Goal: Navigation & Orientation: Find specific page/section

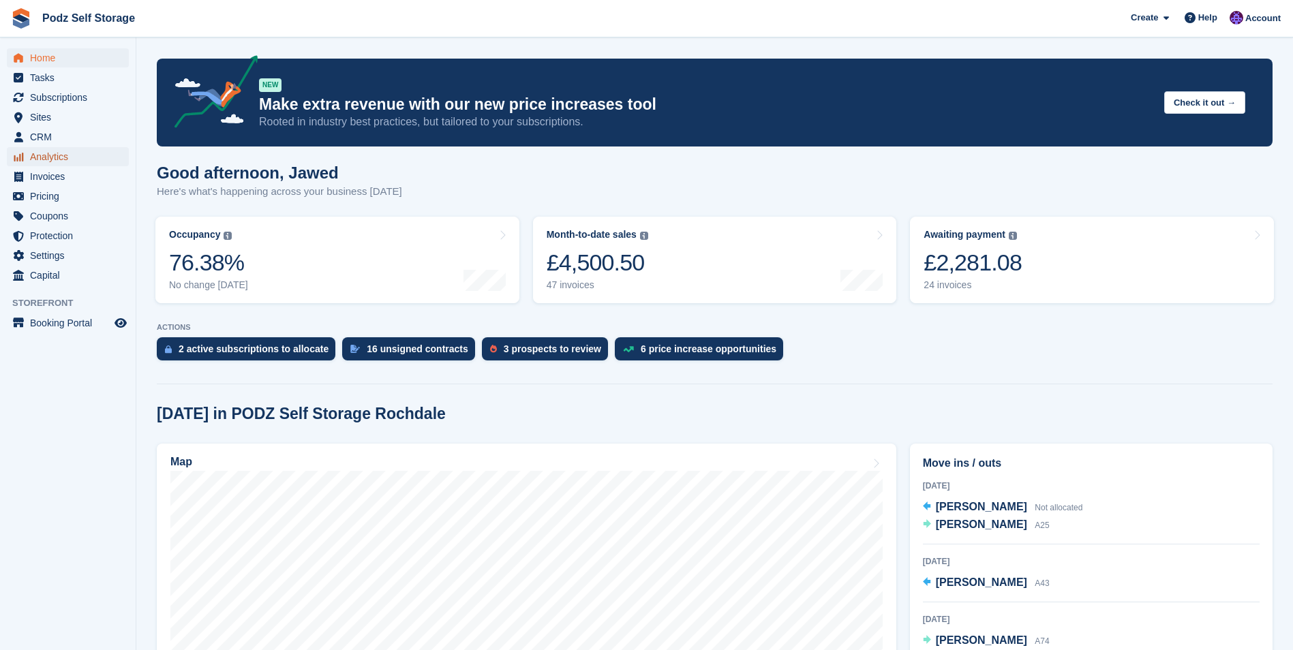
click at [82, 152] on span "Analytics" at bounding box center [71, 156] width 82 height 19
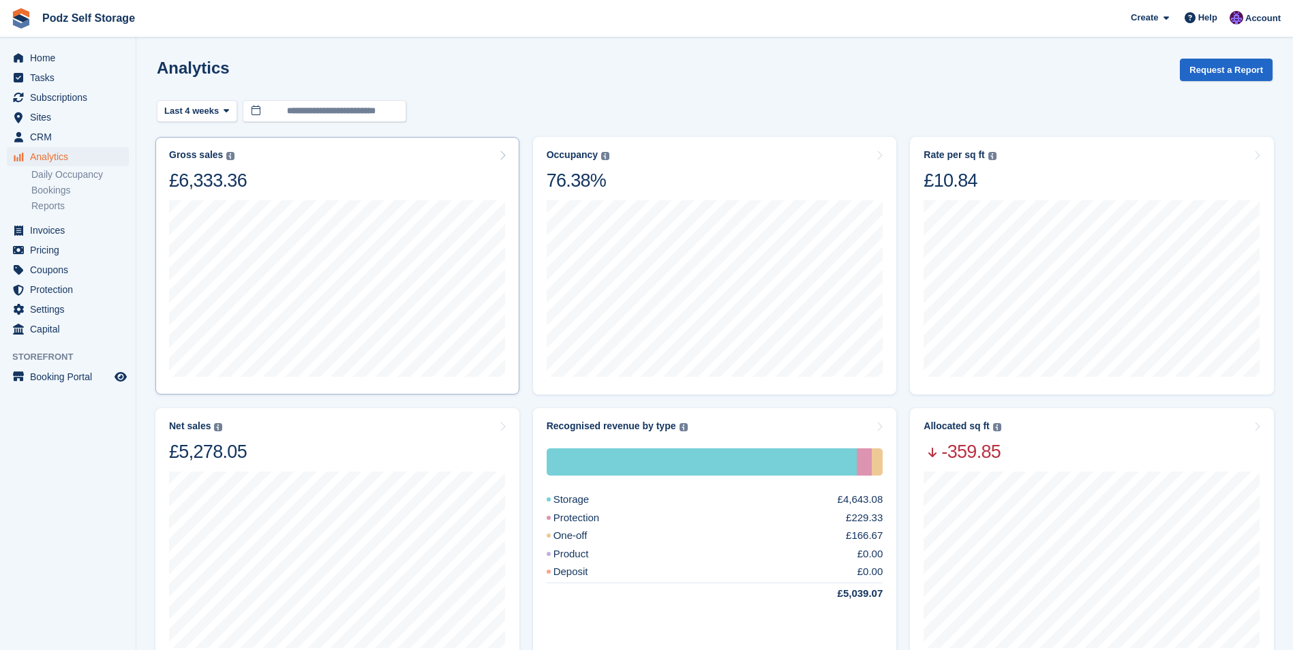
drag, startPoint x: 359, startPoint y: 164, endPoint x: 324, endPoint y: 169, distance: 35.8
click at [355, 166] on div "Gross sales The sum of all finalised invoices, after discount and including tax…" at bounding box center [337, 170] width 337 height 43
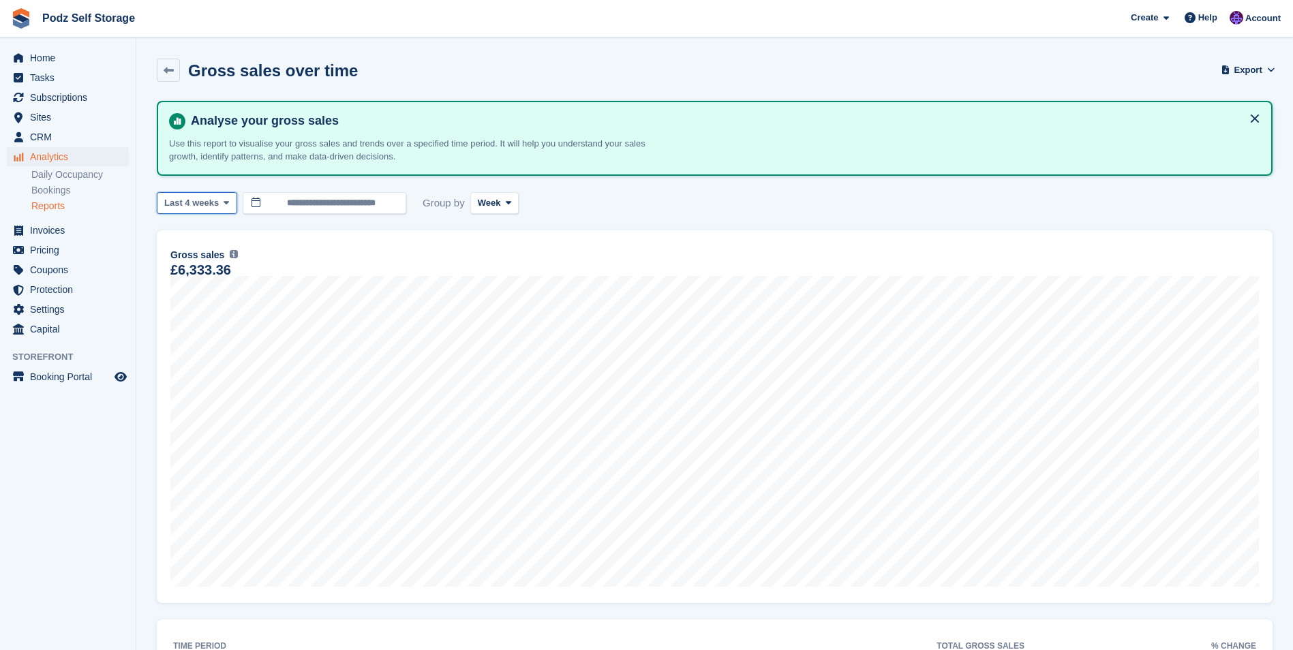
click at [227, 203] on span at bounding box center [226, 203] width 11 height 11
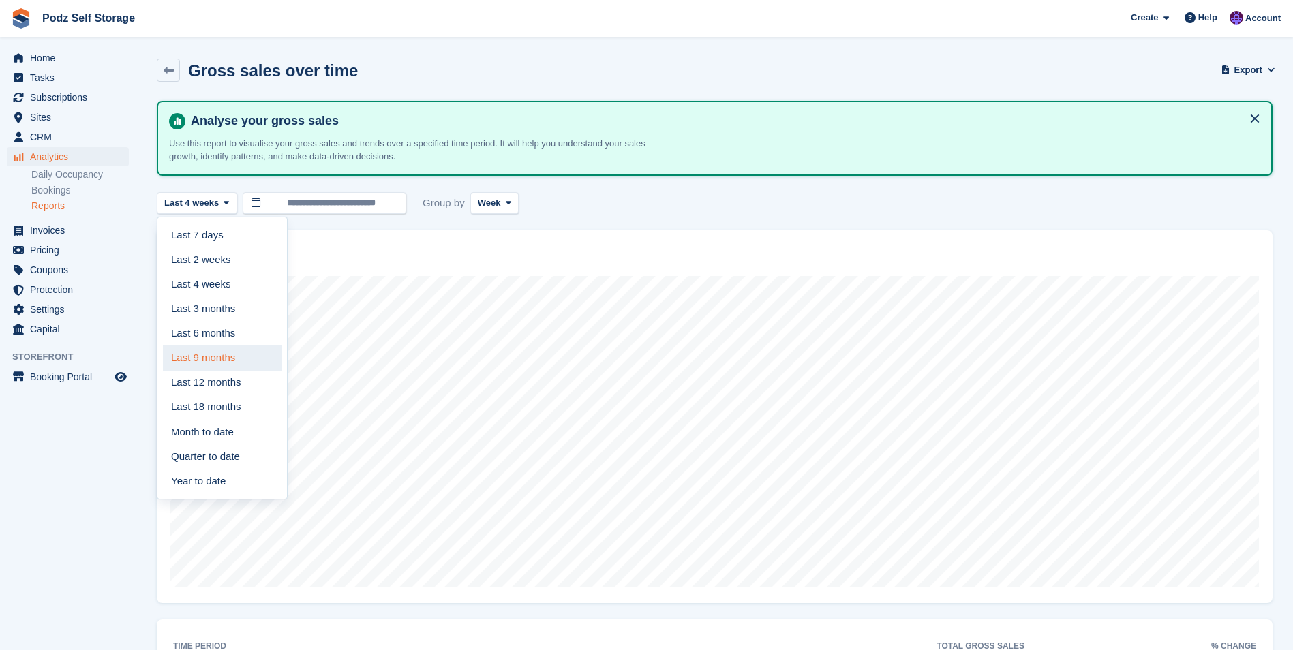
click at [230, 367] on link "Last 9 months" at bounding box center [222, 358] width 119 height 25
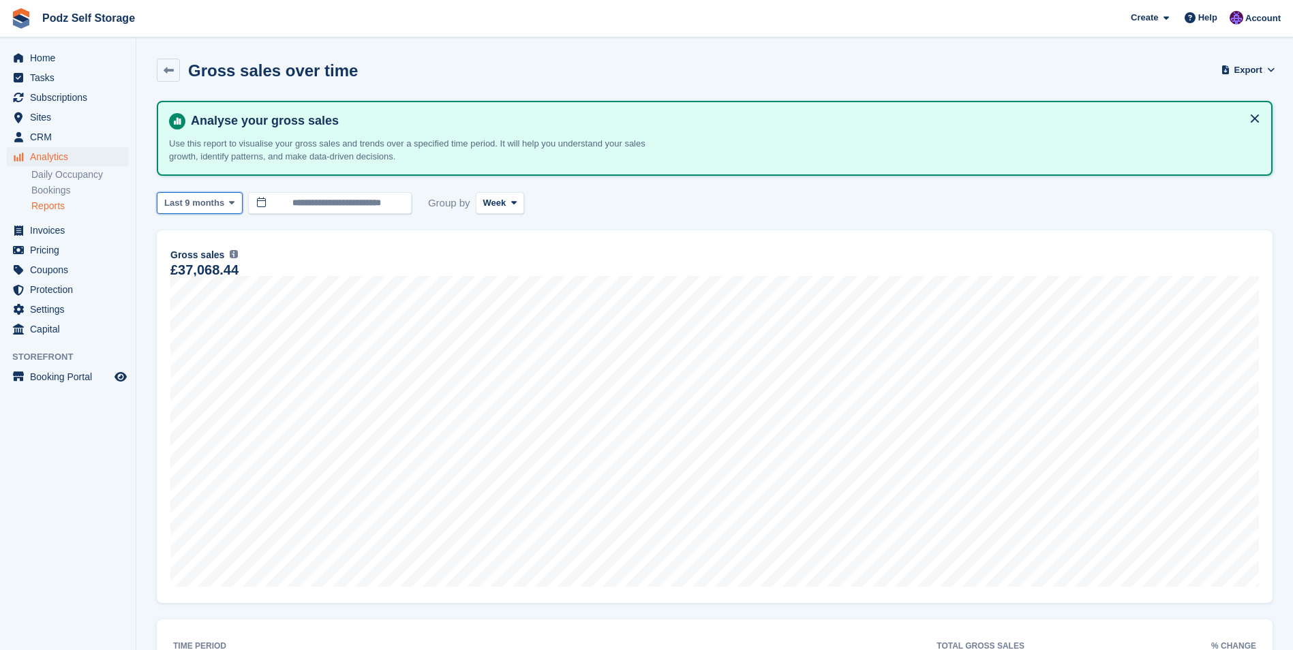
click at [229, 205] on icon at bounding box center [231, 202] width 5 height 9
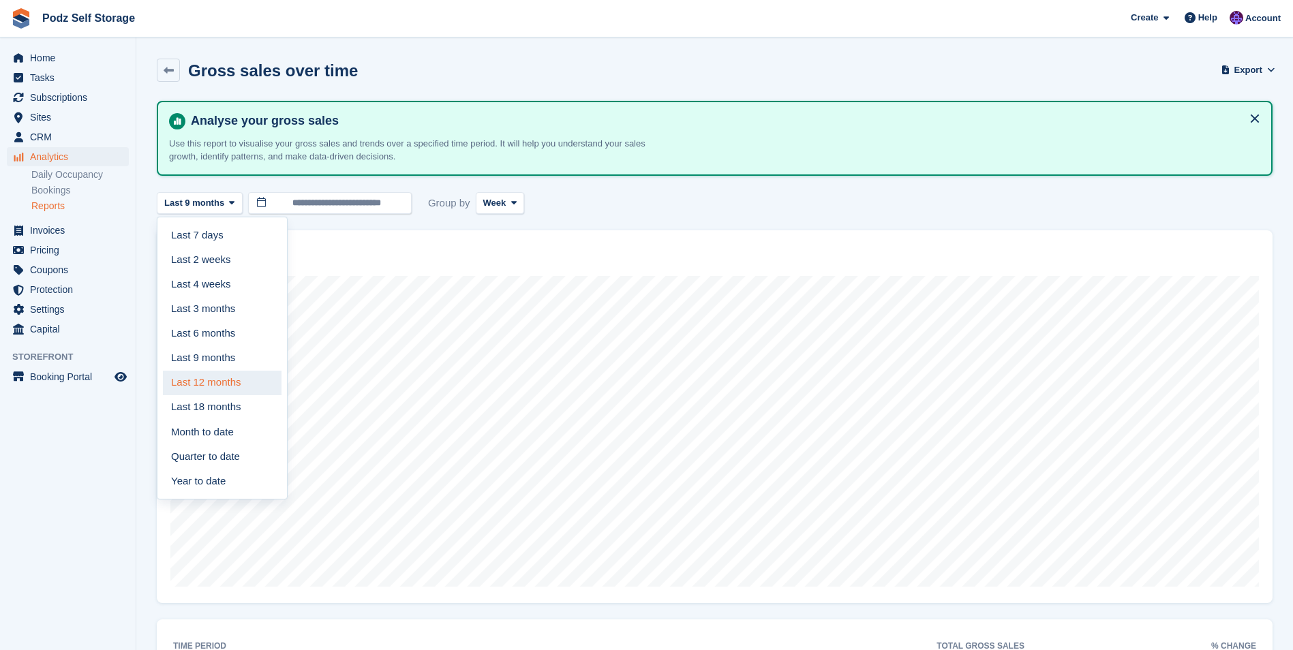
click at [239, 384] on link "Last 12 months" at bounding box center [222, 383] width 119 height 25
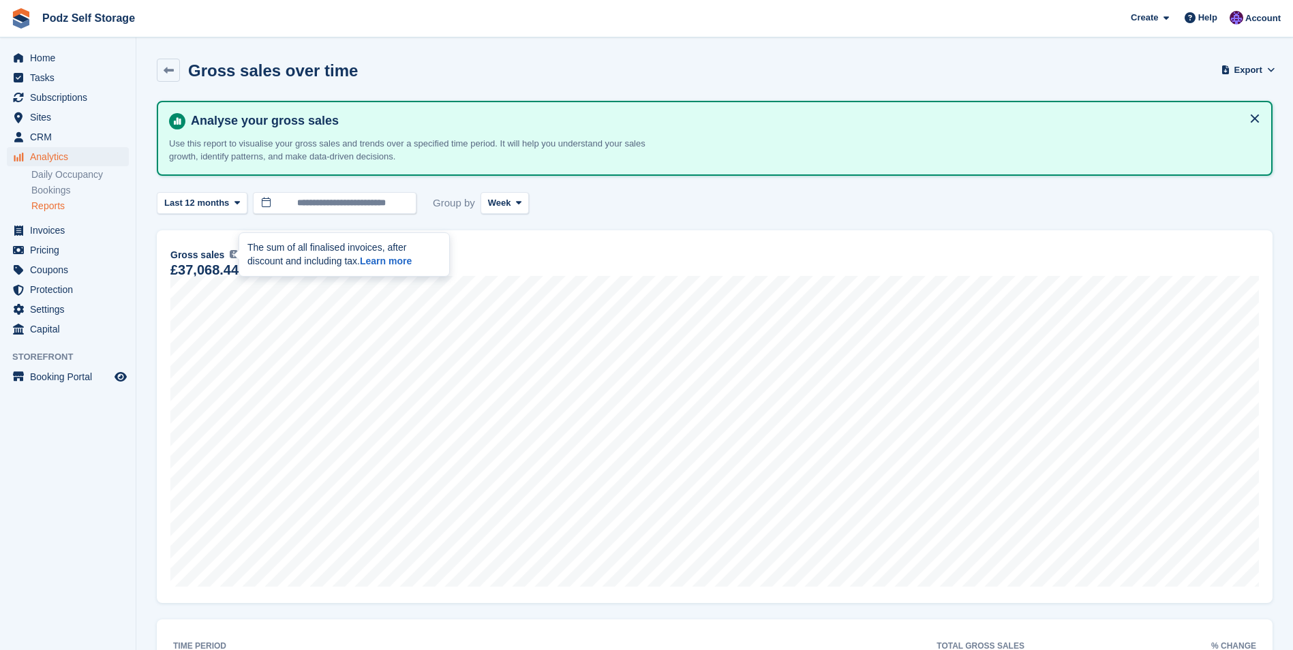
click at [230, 255] on img at bounding box center [234, 254] width 8 height 8
click at [204, 256] on span "Gross sales" at bounding box center [197, 255] width 54 height 14
drag, startPoint x: 232, startPoint y: 254, endPoint x: 153, endPoint y: 263, distance: 79.7
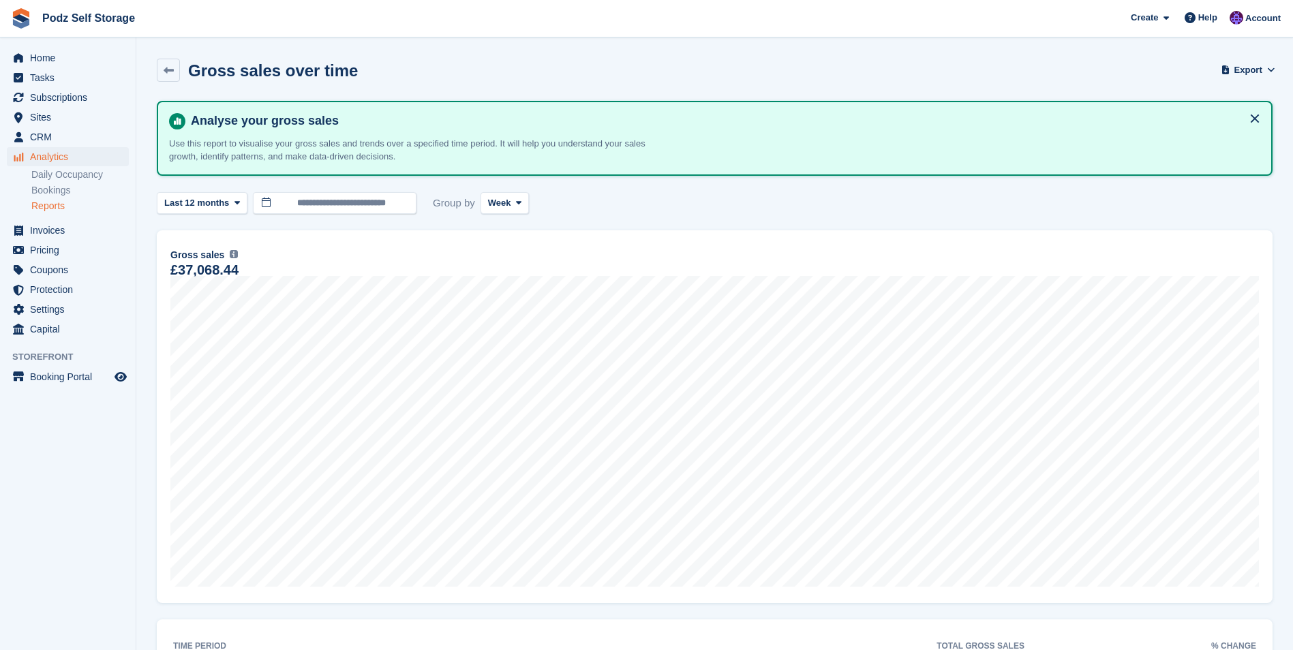
click at [170, 271] on div "£37,068.44" at bounding box center [204, 271] width 68 height 12
drag, startPoint x: 168, startPoint y: 255, endPoint x: 251, endPoint y: 263, distance: 83.6
click at [251, 263] on div "14 Oct, 2024 to 20 Oct, 2024 Sales £0.00 Gross sales The sum of all finalised i…" at bounding box center [715, 416] width 1116 height 373
click at [157, 246] on div "14 Oct, 2024 to 20 Oct, 2024 Sales £0.00 Gross sales The sum of all finalised i…" at bounding box center [715, 416] width 1116 height 373
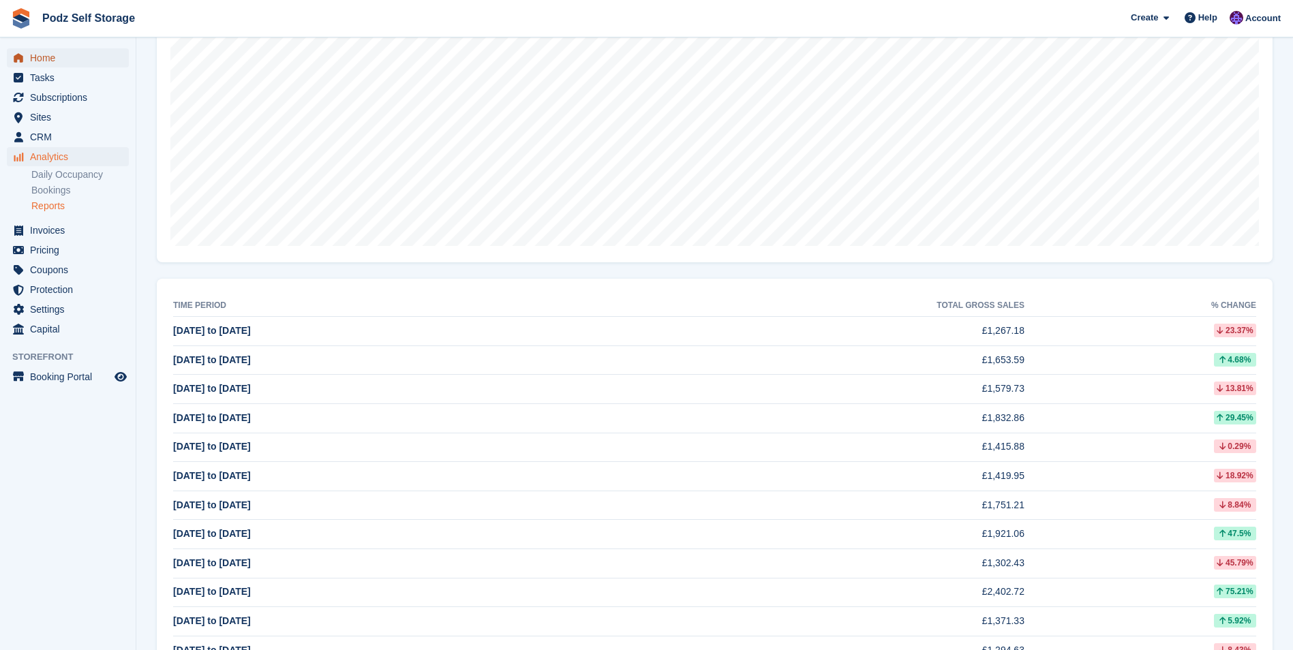
click at [55, 52] on span "Home" at bounding box center [71, 57] width 82 height 19
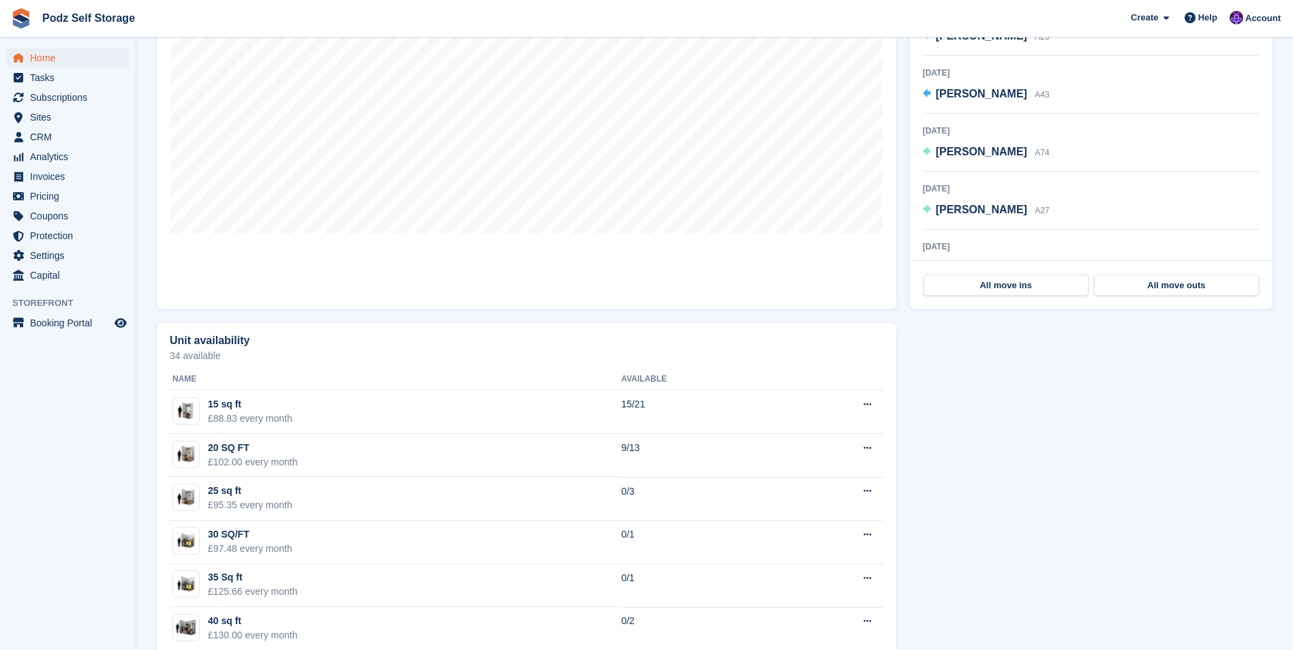
scroll to position [273, 0]
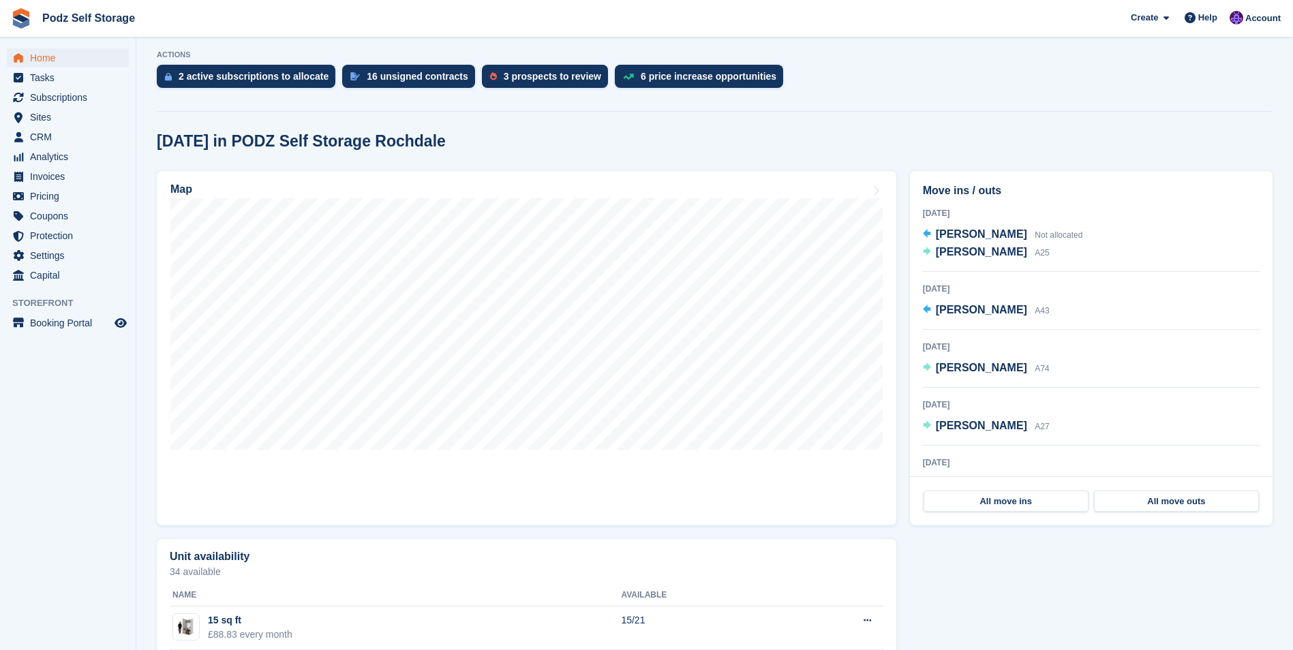
click at [966, 297] on div "[DATE] [PERSON_NAME] A43" at bounding box center [1091, 306] width 337 height 48
drag, startPoint x: 966, startPoint y: 297, endPoint x: 962, endPoint y: 308, distance: 11.7
click at [963, 306] on span "Michael Day" at bounding box center [981, 310] width 91 height 12
click at [962, 310] on span "Michael Day" at bounding box center [981, 310] width 91 height 12
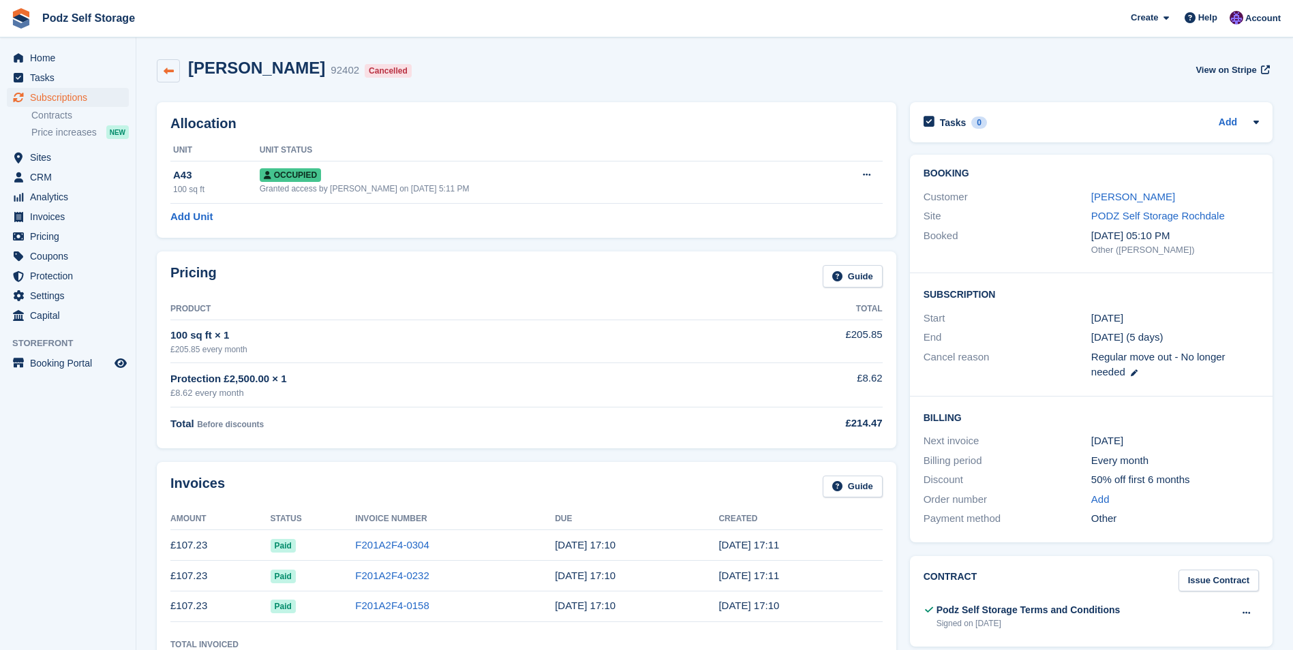
click at [176, 73] on link at bounding box center [168, 70] width 23 height 23
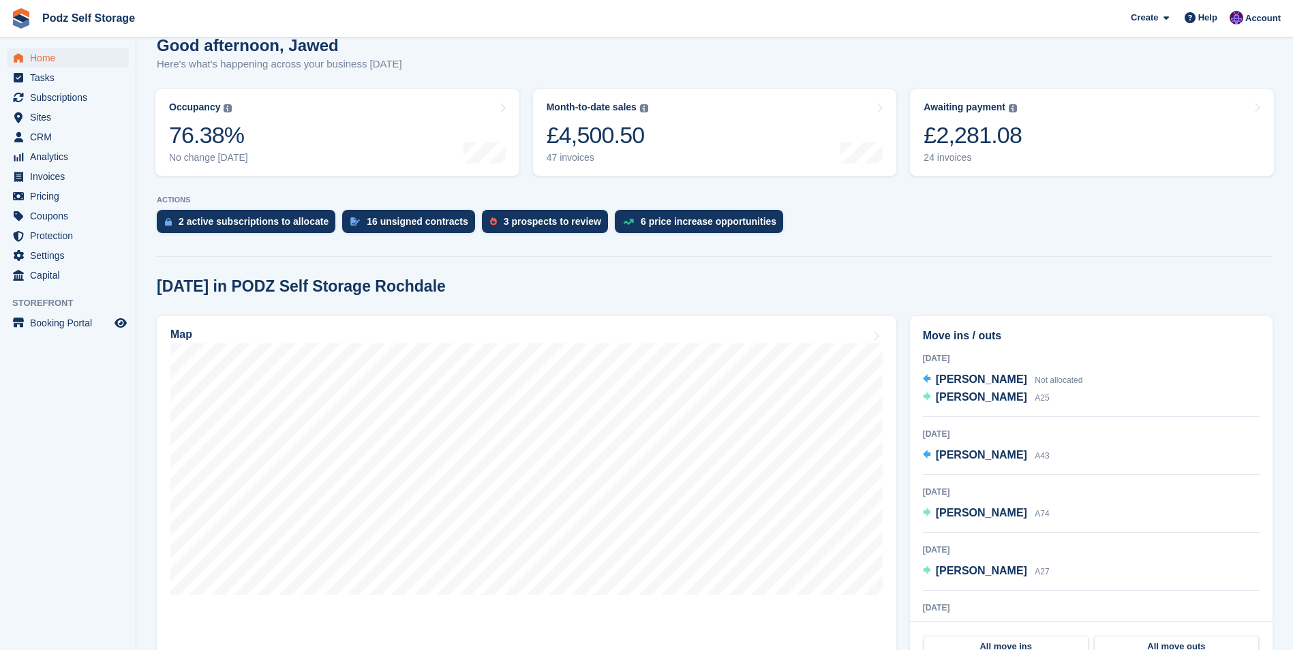
scroll to position [136, 0]
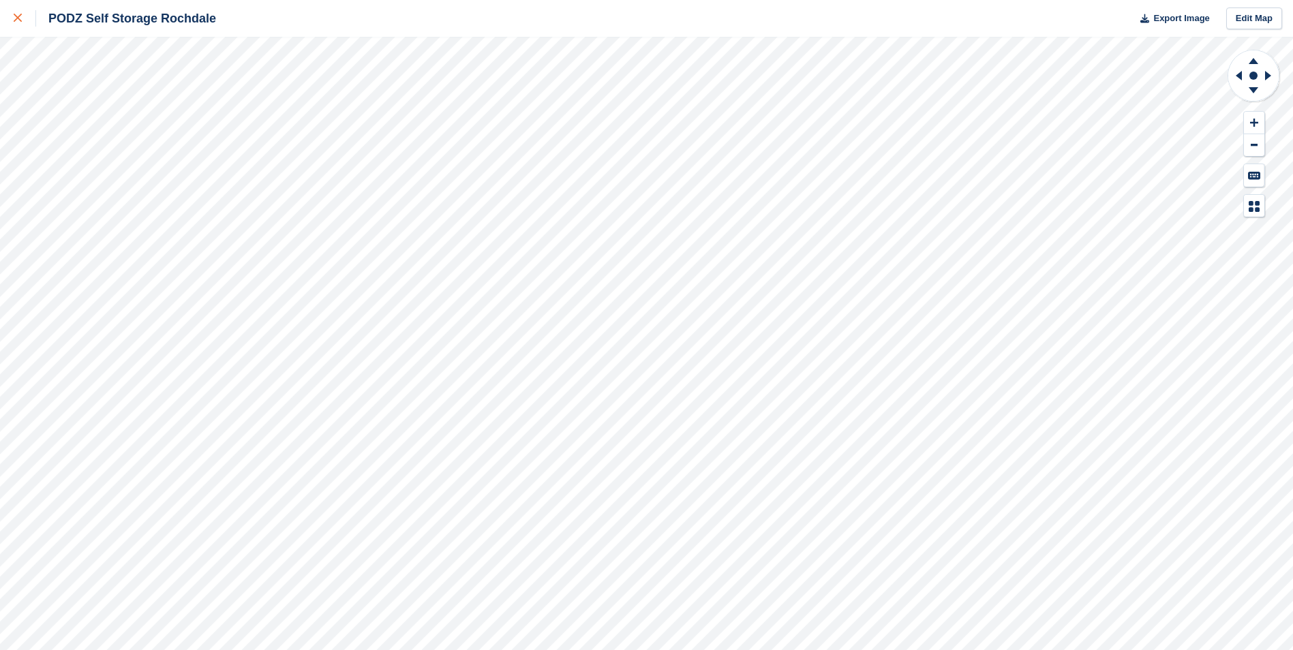
click at [16, 16] on icon at bounding box center [18, 18] width 8 height 8
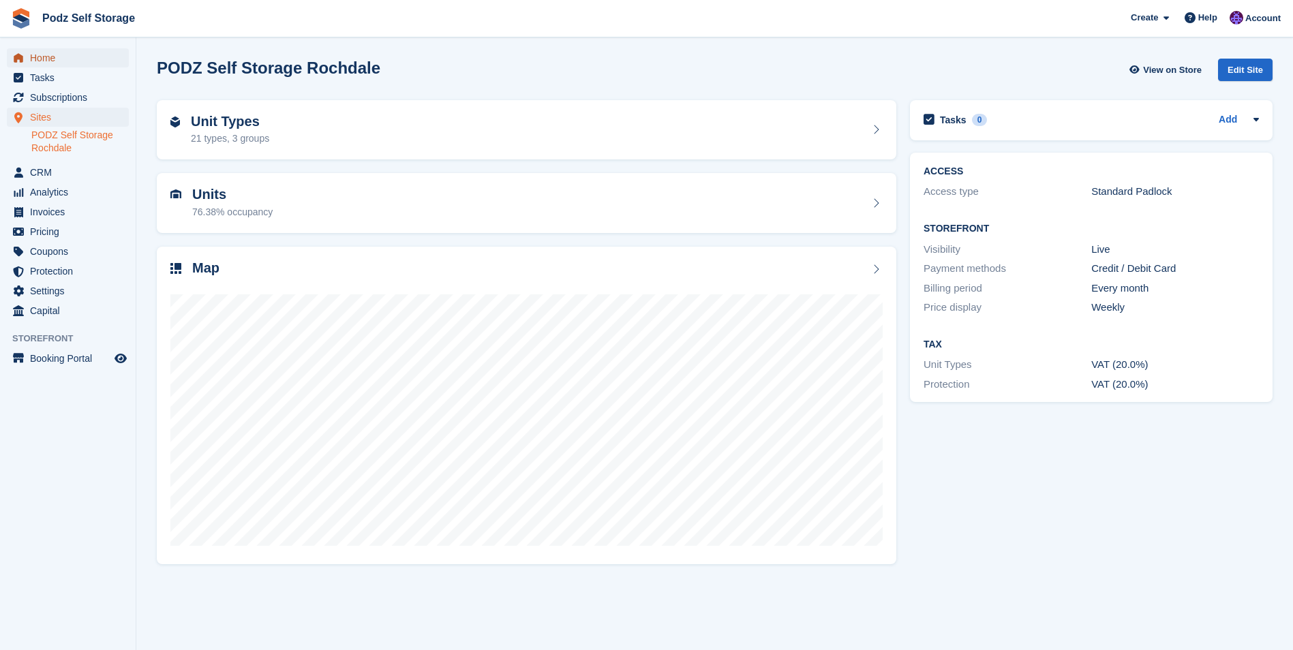
click at [60, 64] on span "Home" at bounding box center [71, 57] width 82 height 19
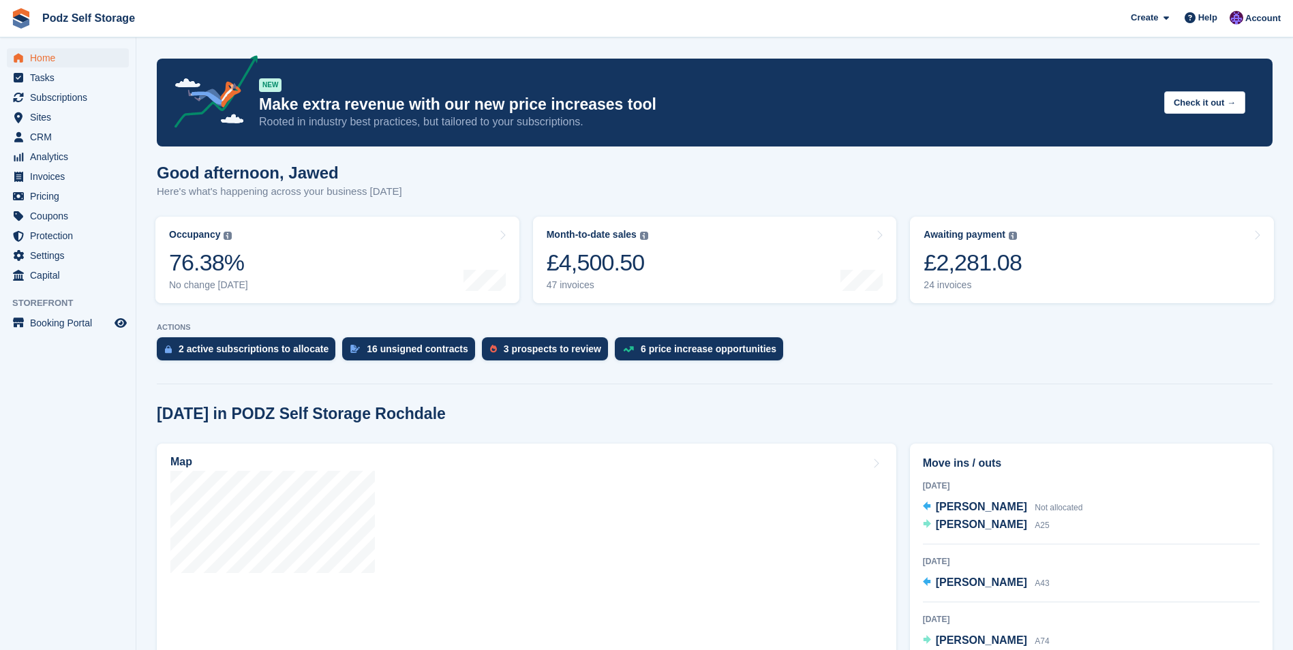
click at [83, 134] on span "CRM" at bounding box center [71, 136] width 82 height 19
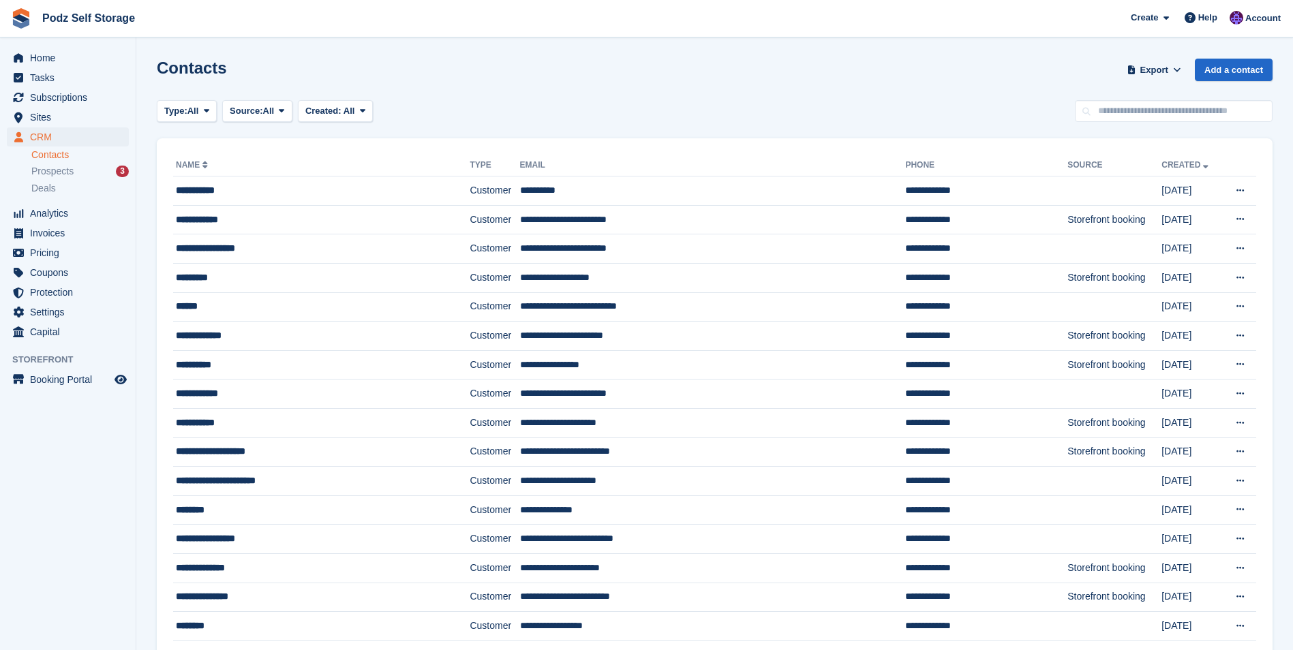
drag, startPoint x: 80, startPoint y: 67, endPoint x: 92, endPoint y: 55, distance: 17.4
click at [79, 67] on span "Home" at bounding box center [71, 57] width 82 height 19
